Goal: Use online tool/utility: Utilize a website feature to perform a specific function

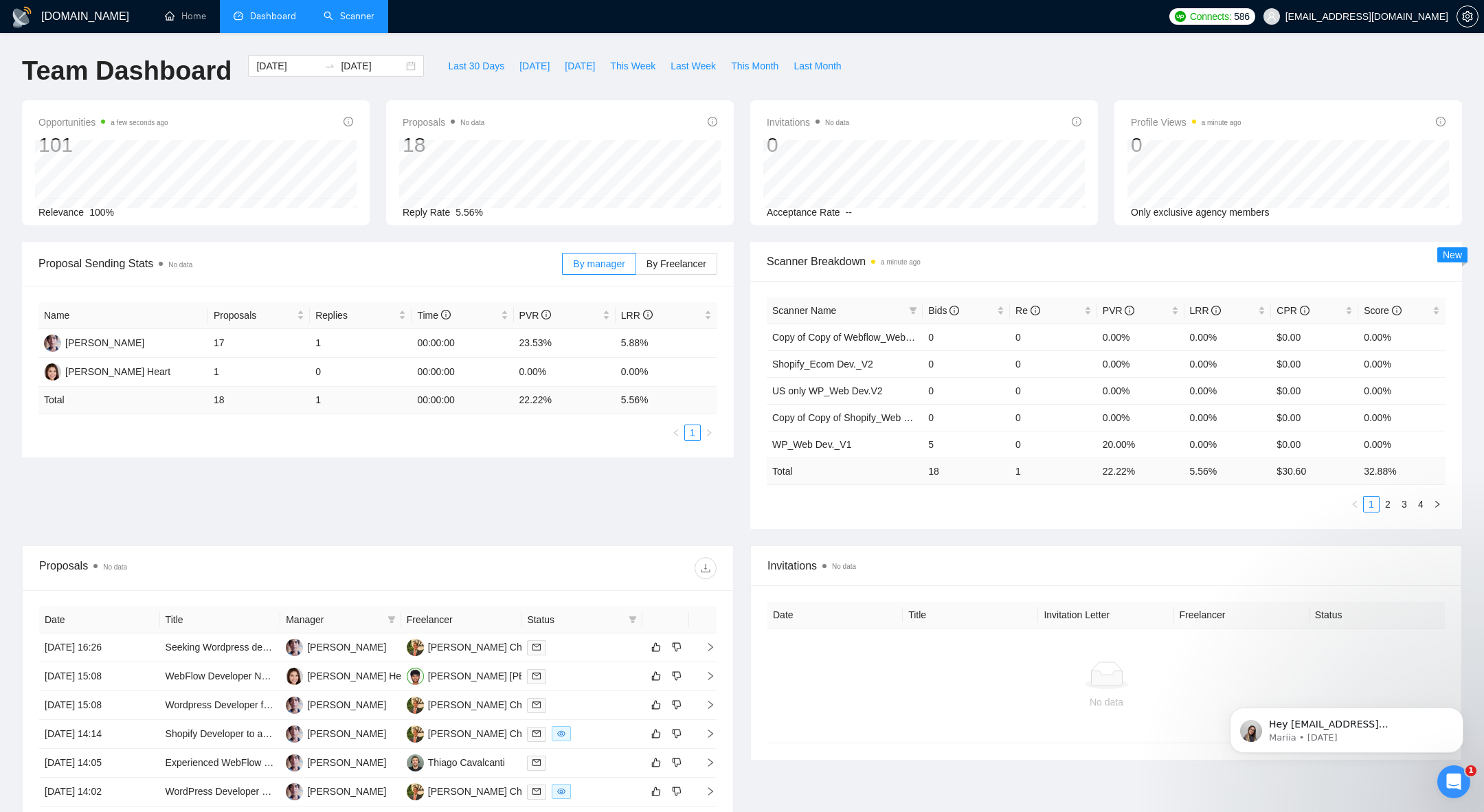
click at [342, 22] on link "Scanner" at bounding box center [349, 16] width 51 height 11
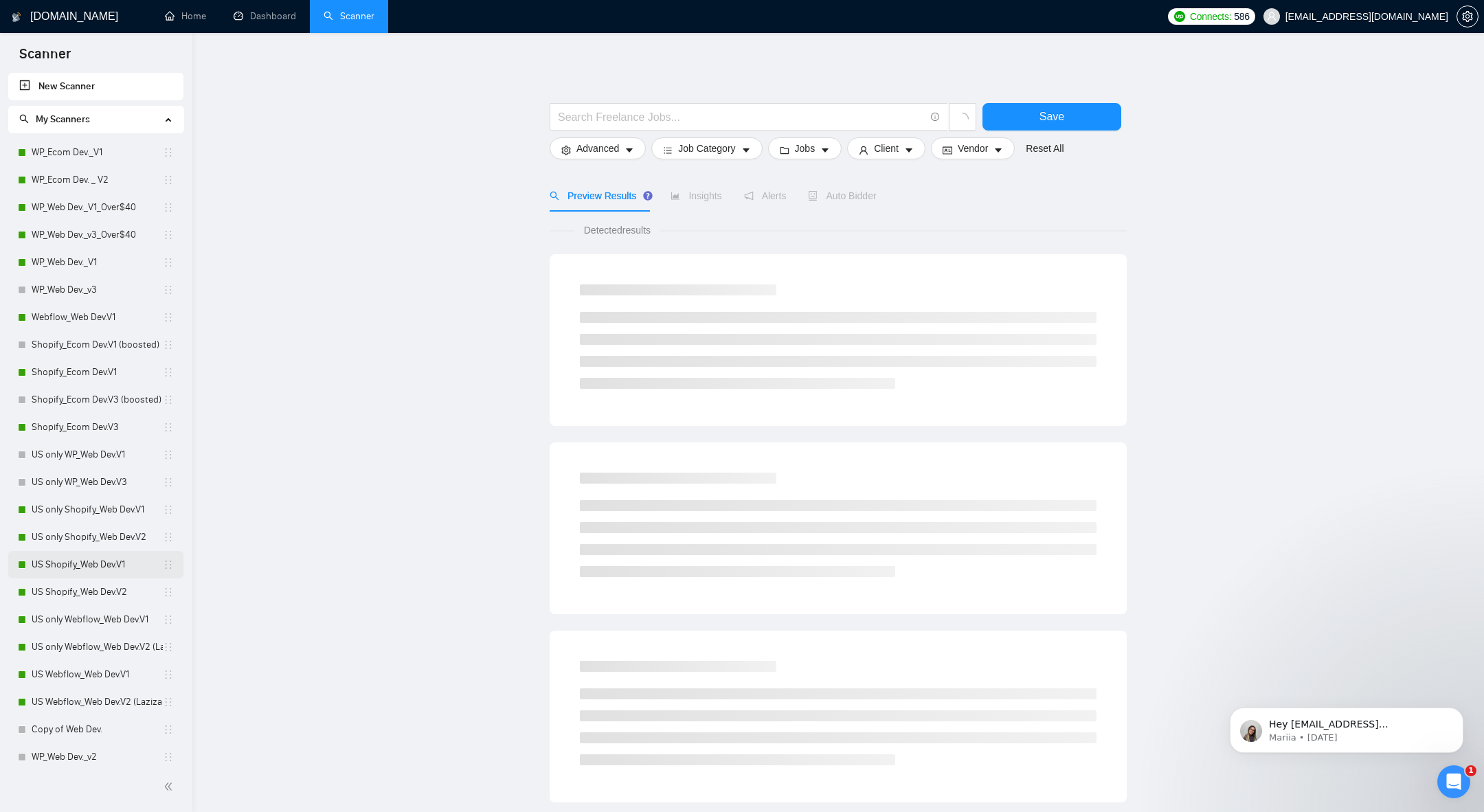
scroll to position [52, 0]
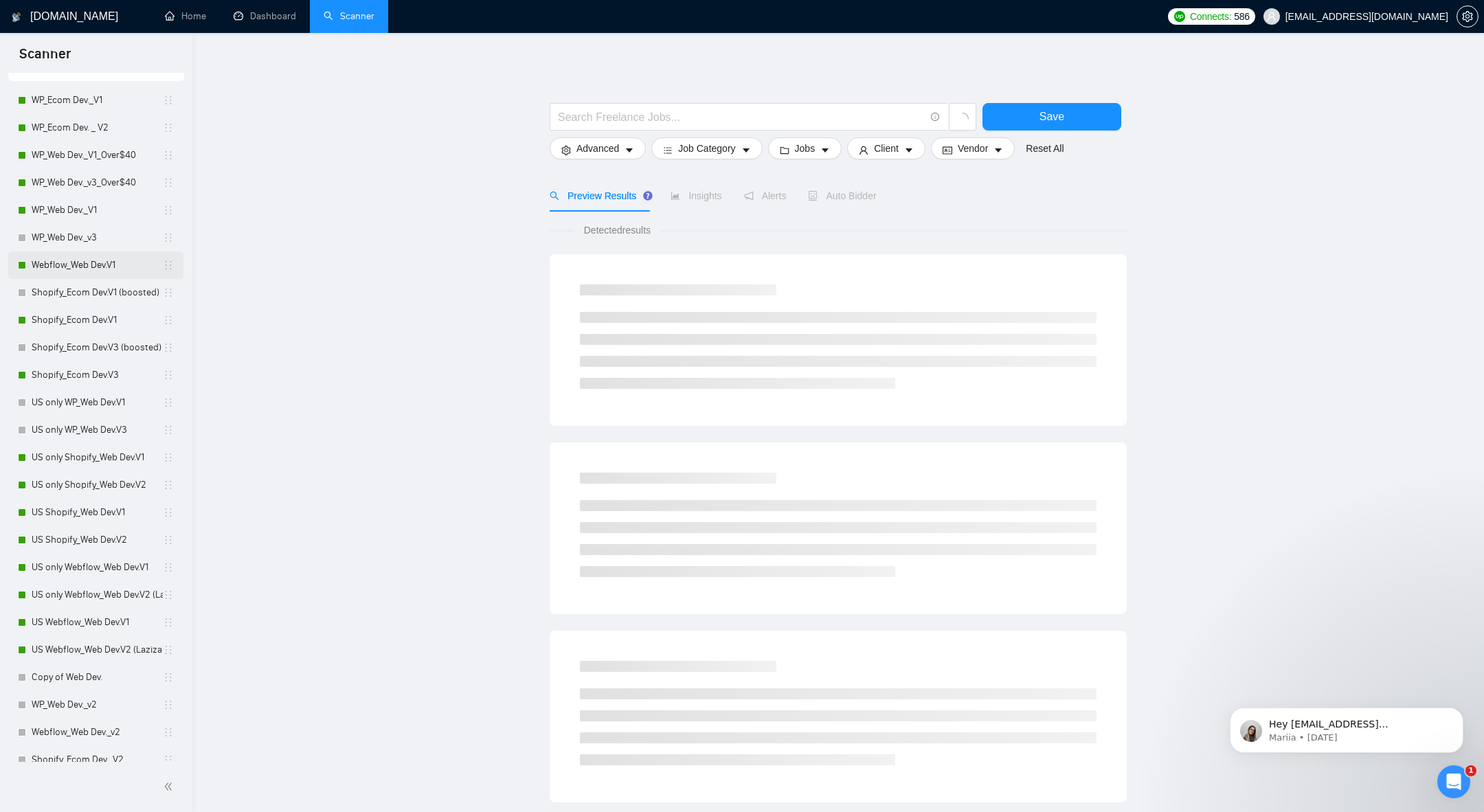
click at [69, 261] on link "Webflow_Web Dev.V1" at bounding box center [97, 264] width 131 height 27
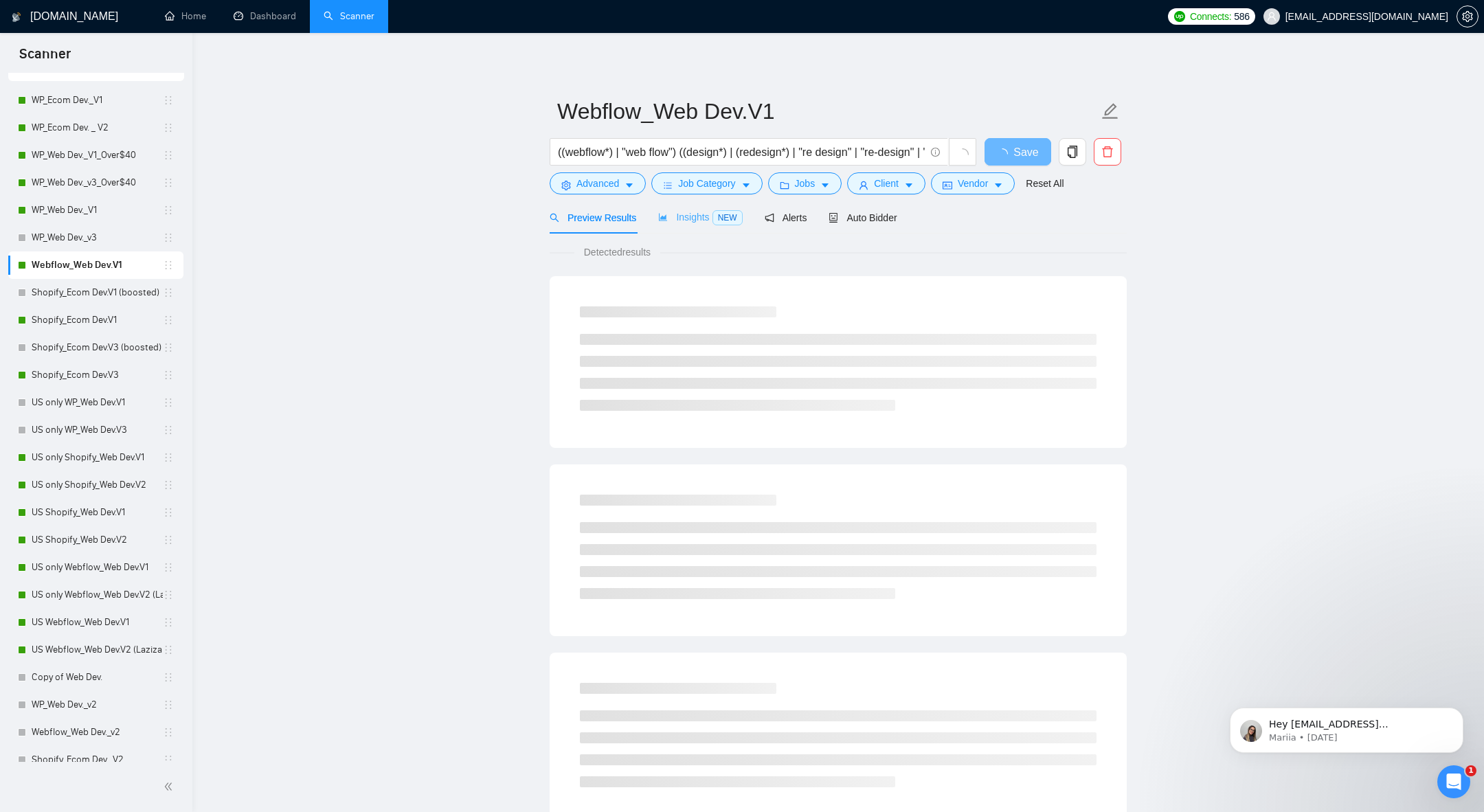
click at [680, 207] on div "Insights NEW" at bounding box center [700, 217] width 83 height 32
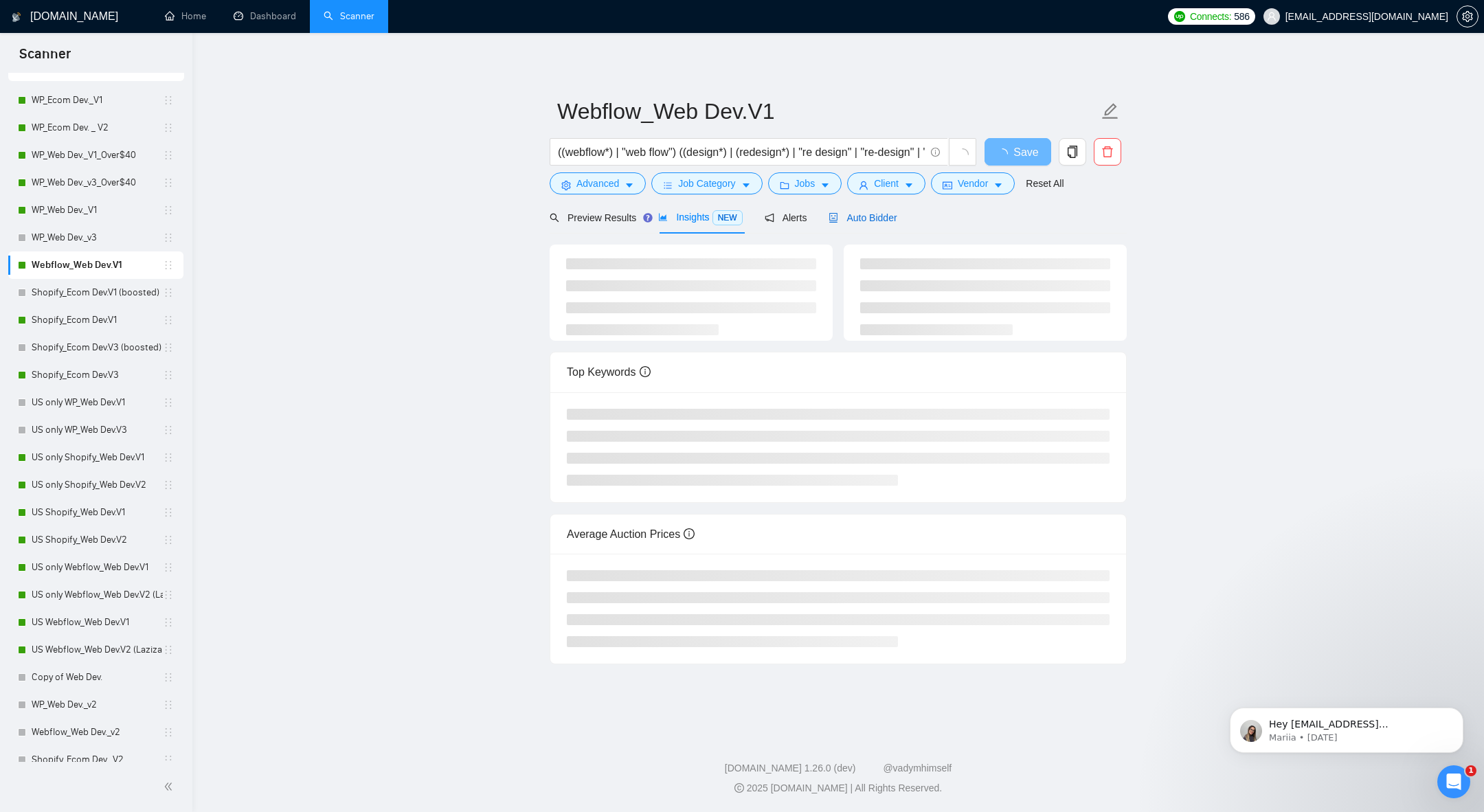
click at [860, 215] on span "Auto Bidder" at bounding box center [863, 218] width 68 height 11
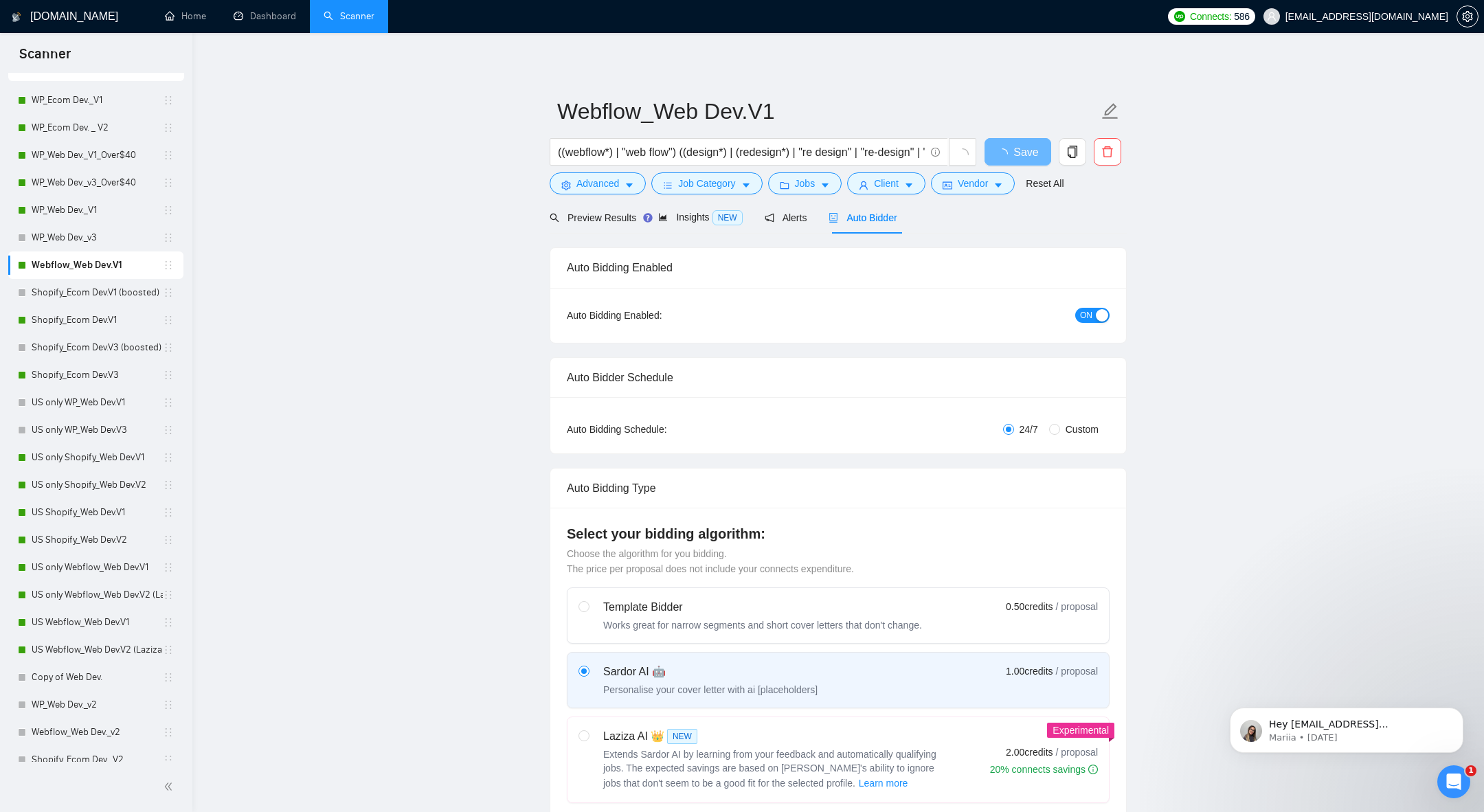
radio input "false"
radio input "true"
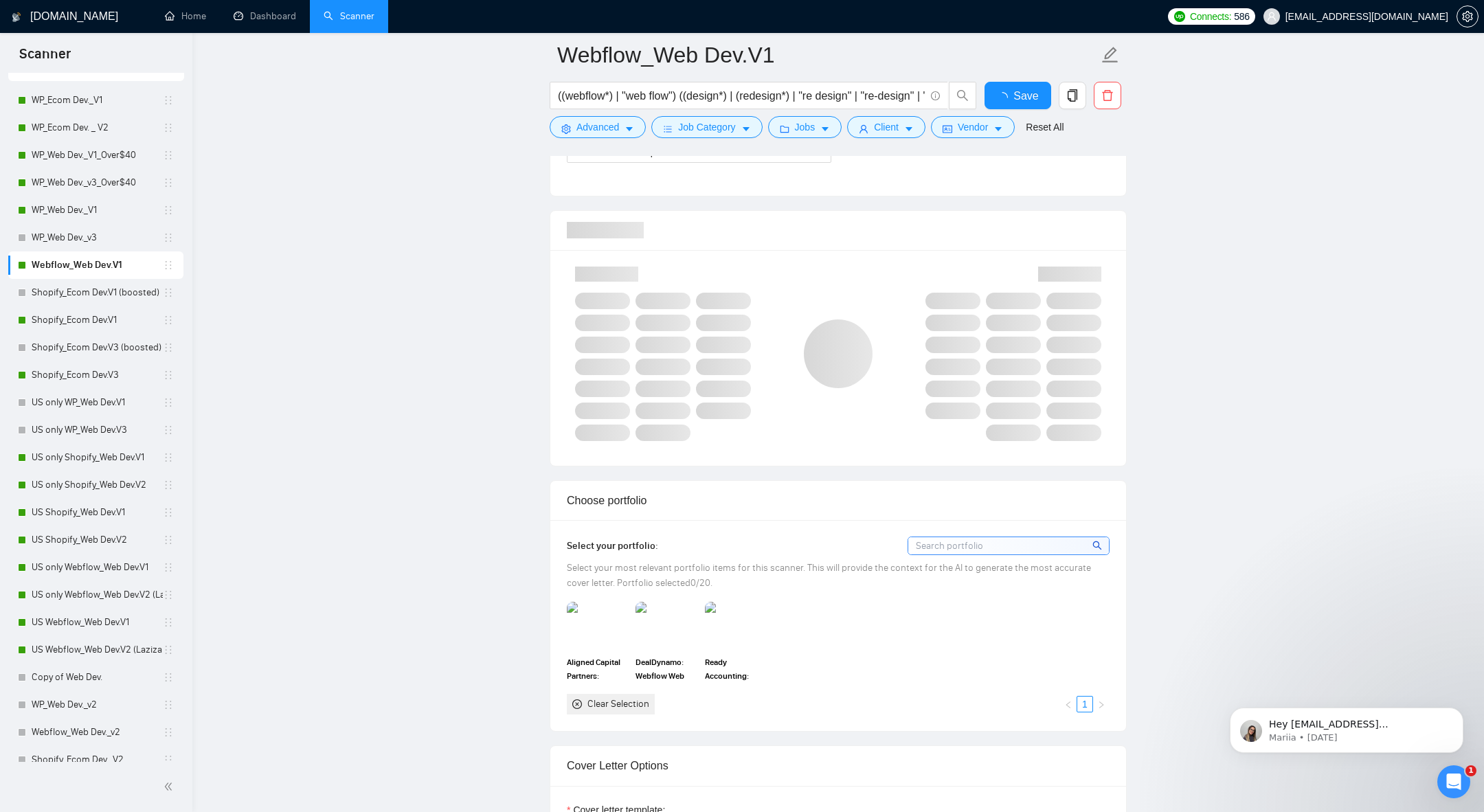
scroll to position [1548, 0]
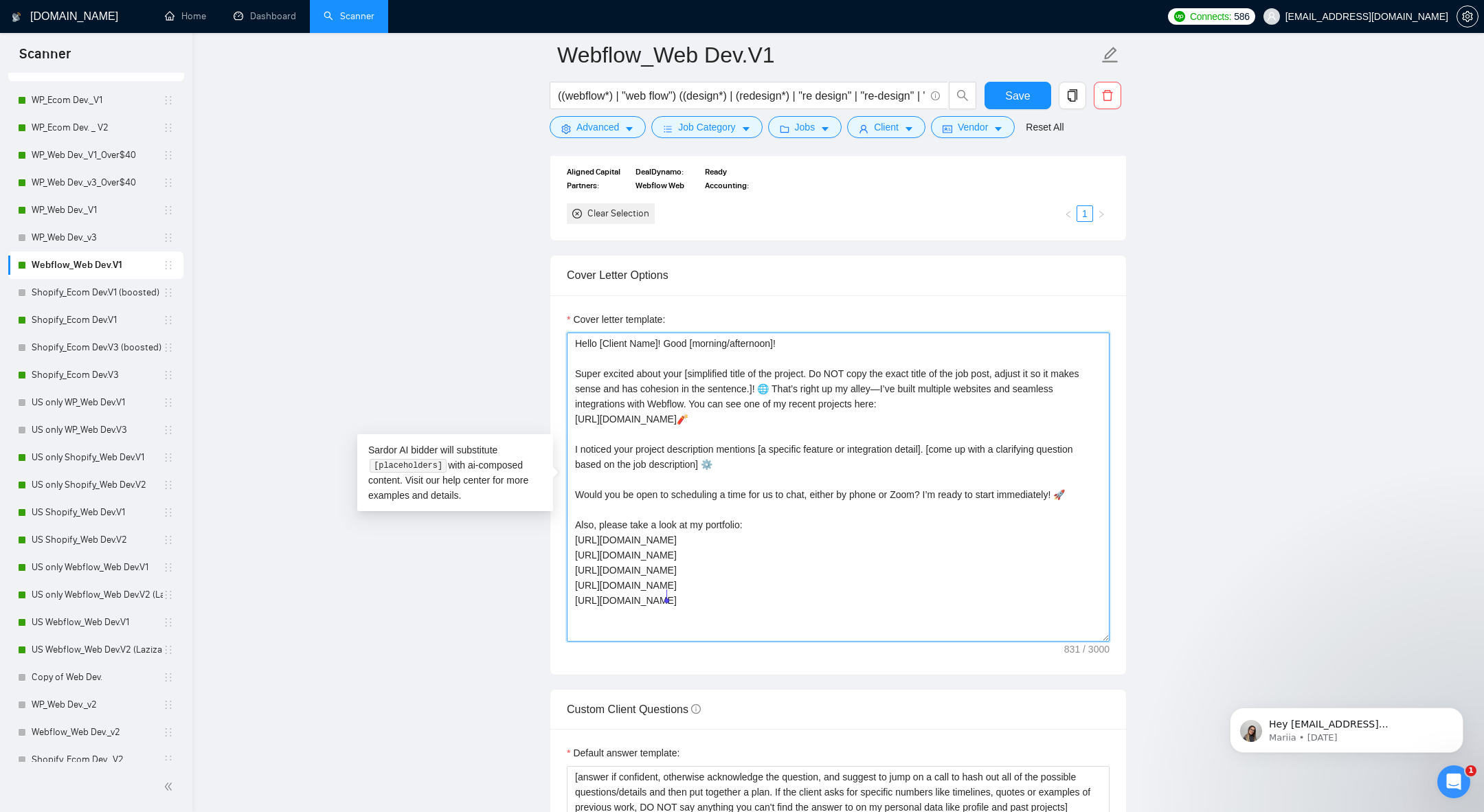
drag, startPoint x: 571, startPoint y: 544, endPoint x: 741, endPoint y: 591, distance: 176.4
click at [741, 592] on textarea "Hello [Client Name]! Good [morning/afternoon]! Super excited about your [simpli…" at bounding box center [838, 487] width 542 height 309
click at [741, 591] on textarea "Hello [Client Name]! Good [morning/afternoon]! Super excited about your [simpli…" at bounding box center [838, 487] width 542 height 309
drag, startPoint x: 704, startPoint y: 597, endPoint x: 573, endPoint y: 534, distance: 145.4
click at [573, 534] on textarea "Hello [Client Name]! Good [morning/afternoon]! Super excited about your [simpli…" at bounding box center [838, 487] width 542 height 309
